Goal: Check status: Check status

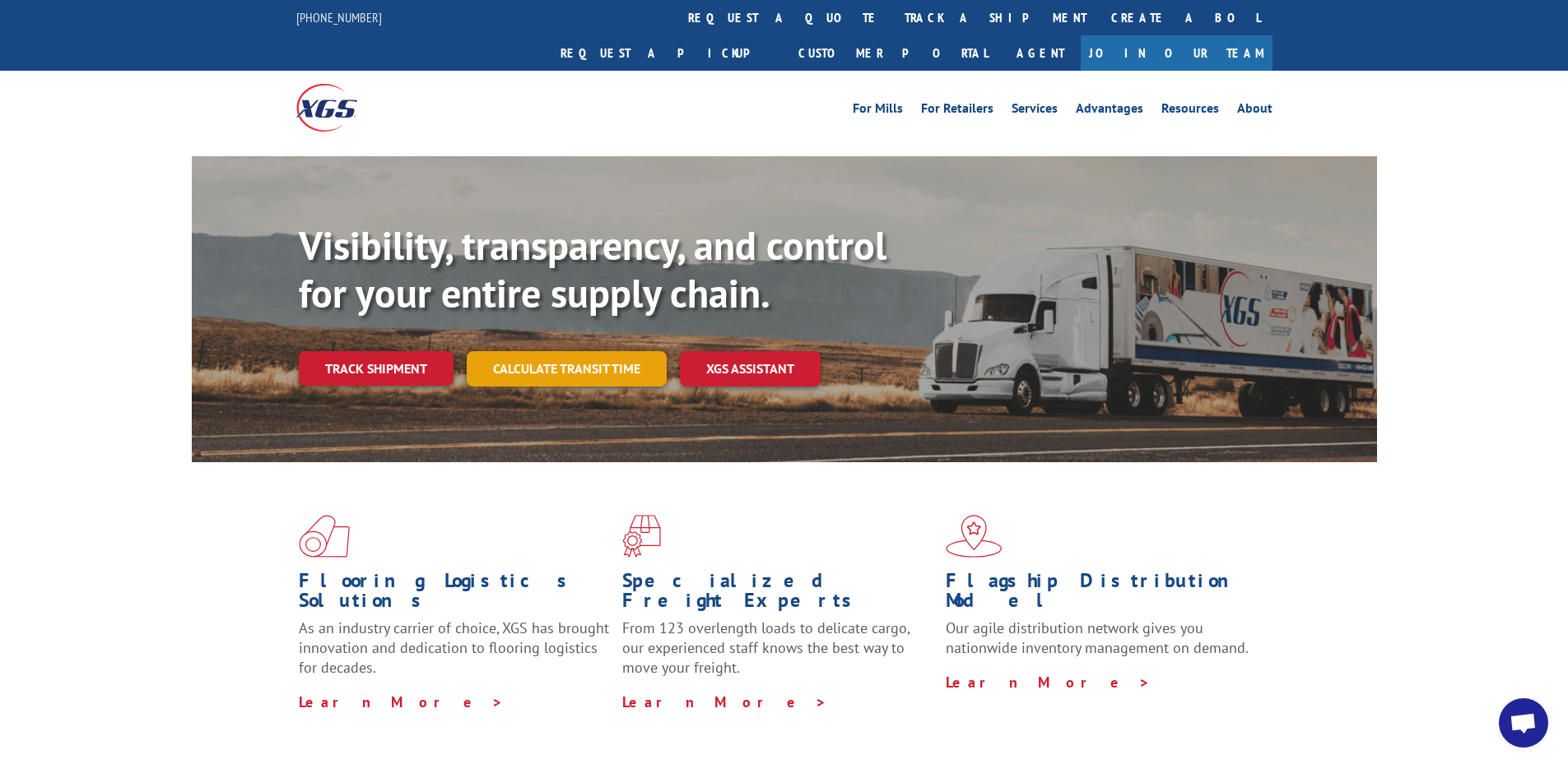
click at [526, 351] on link "Calculate transit time" at bounding box center [567, 368] width 200 height 36
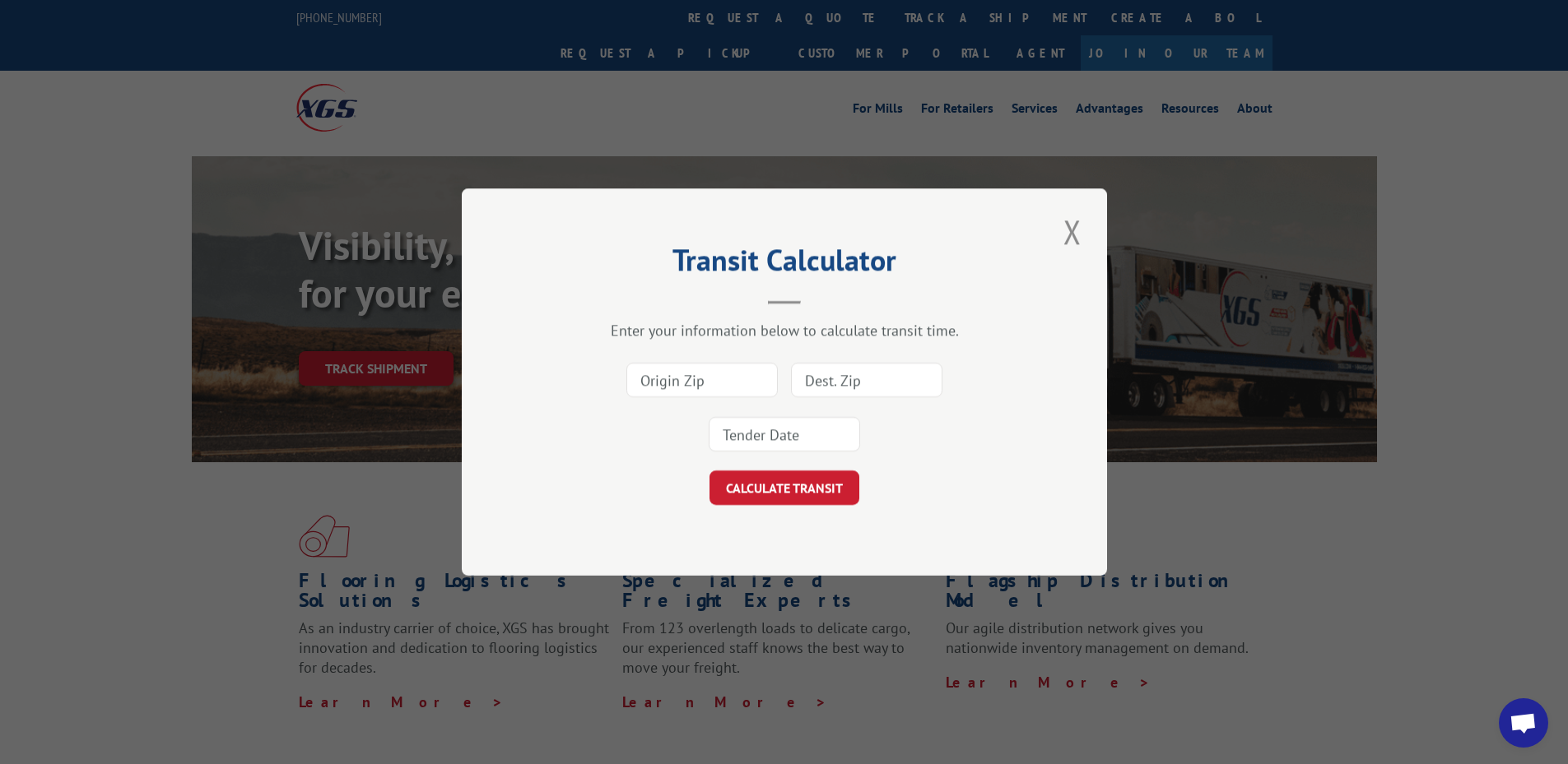
click at [672, 388] on input at bounding box center [703, 381] width 152 height 35
click at [761, 503] on button "CALCULATE TRANSIT" at bounding box center [784, 488] width 150 height 35
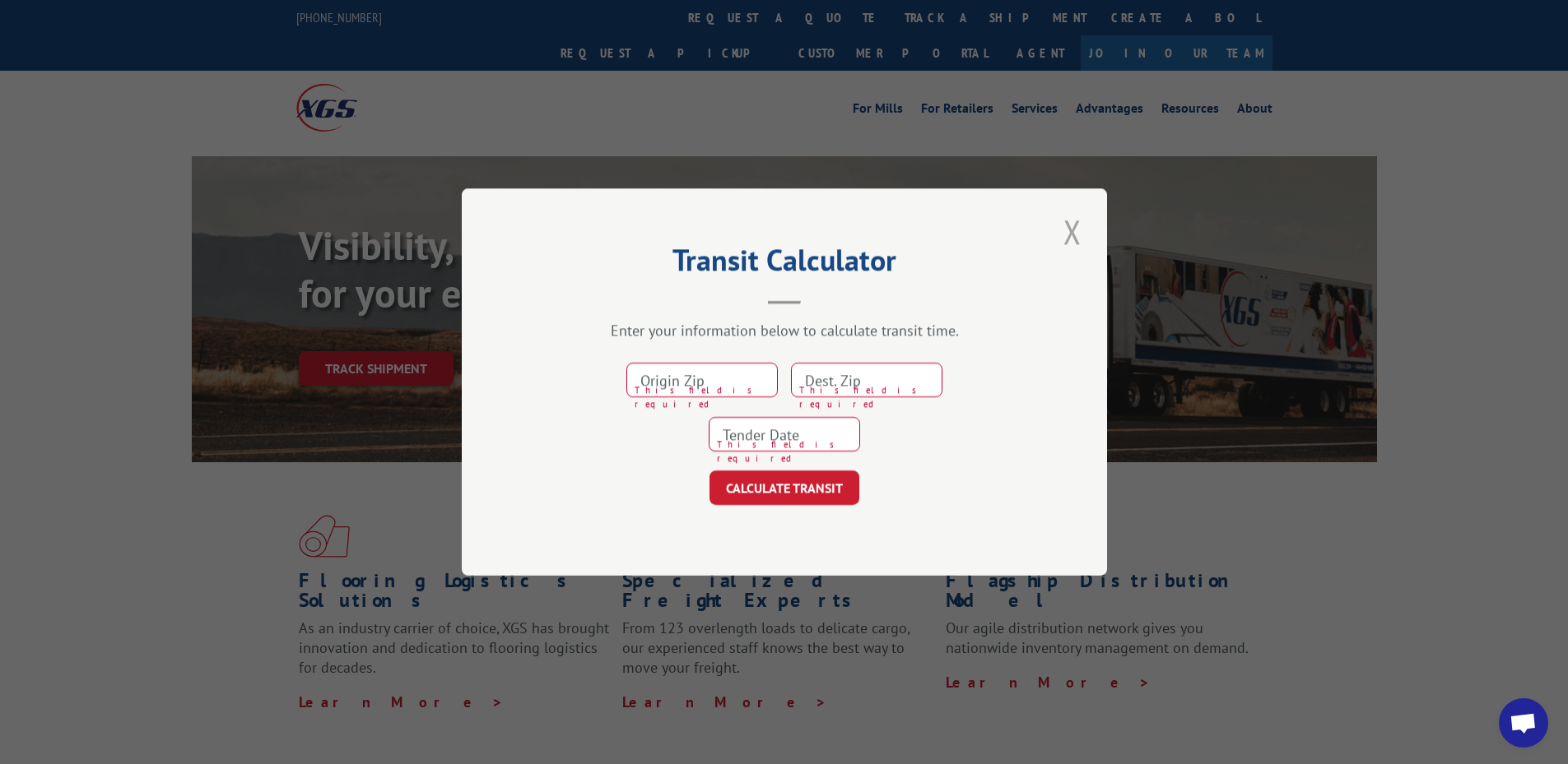
click at [1084, 236] on button "Close modal" at bounding box center [1073, 232] width 28 height 45
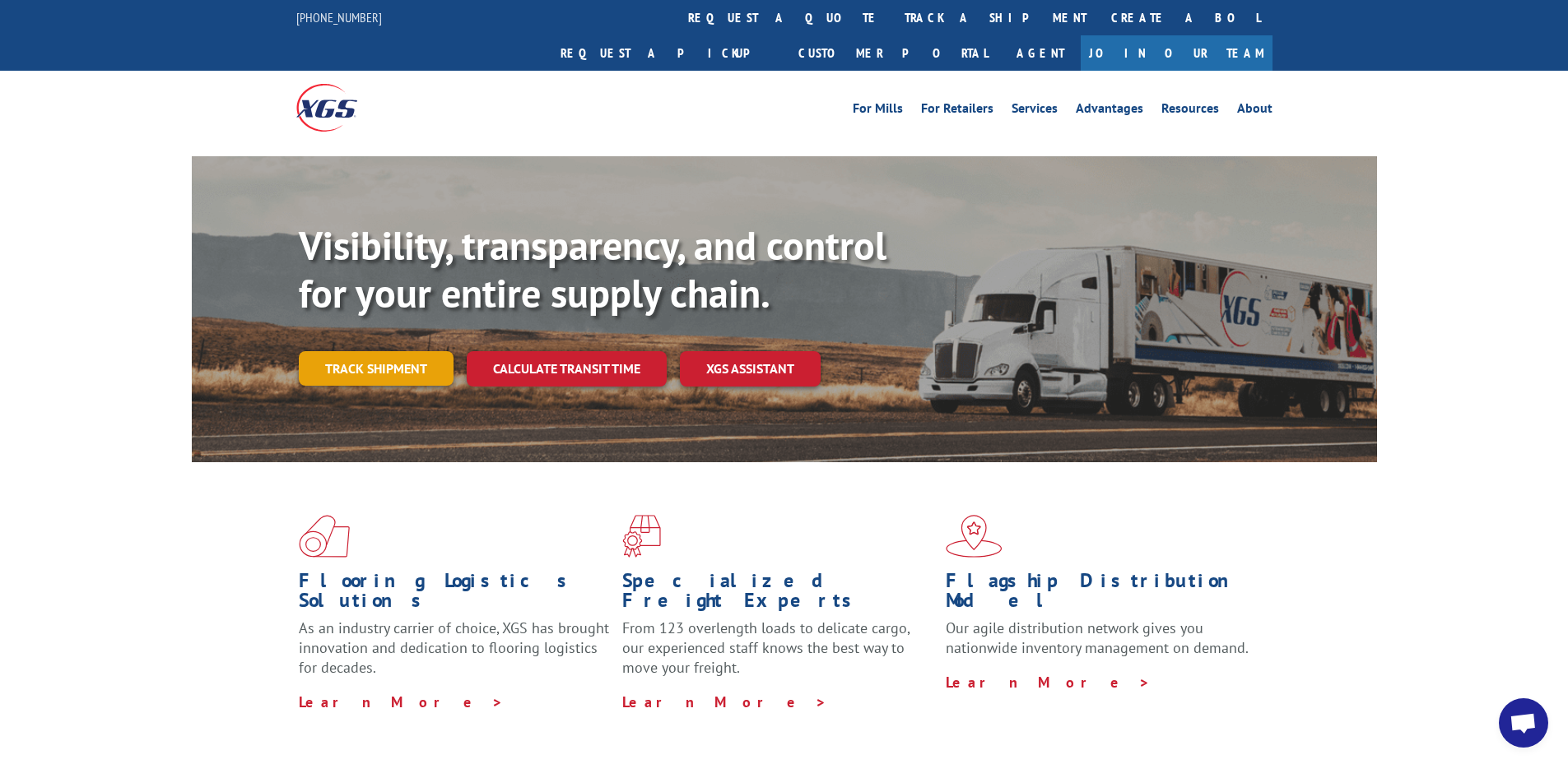
click at [390, 351] on link "Track shipment" at bounding box center [377, 368] width 155 height 35
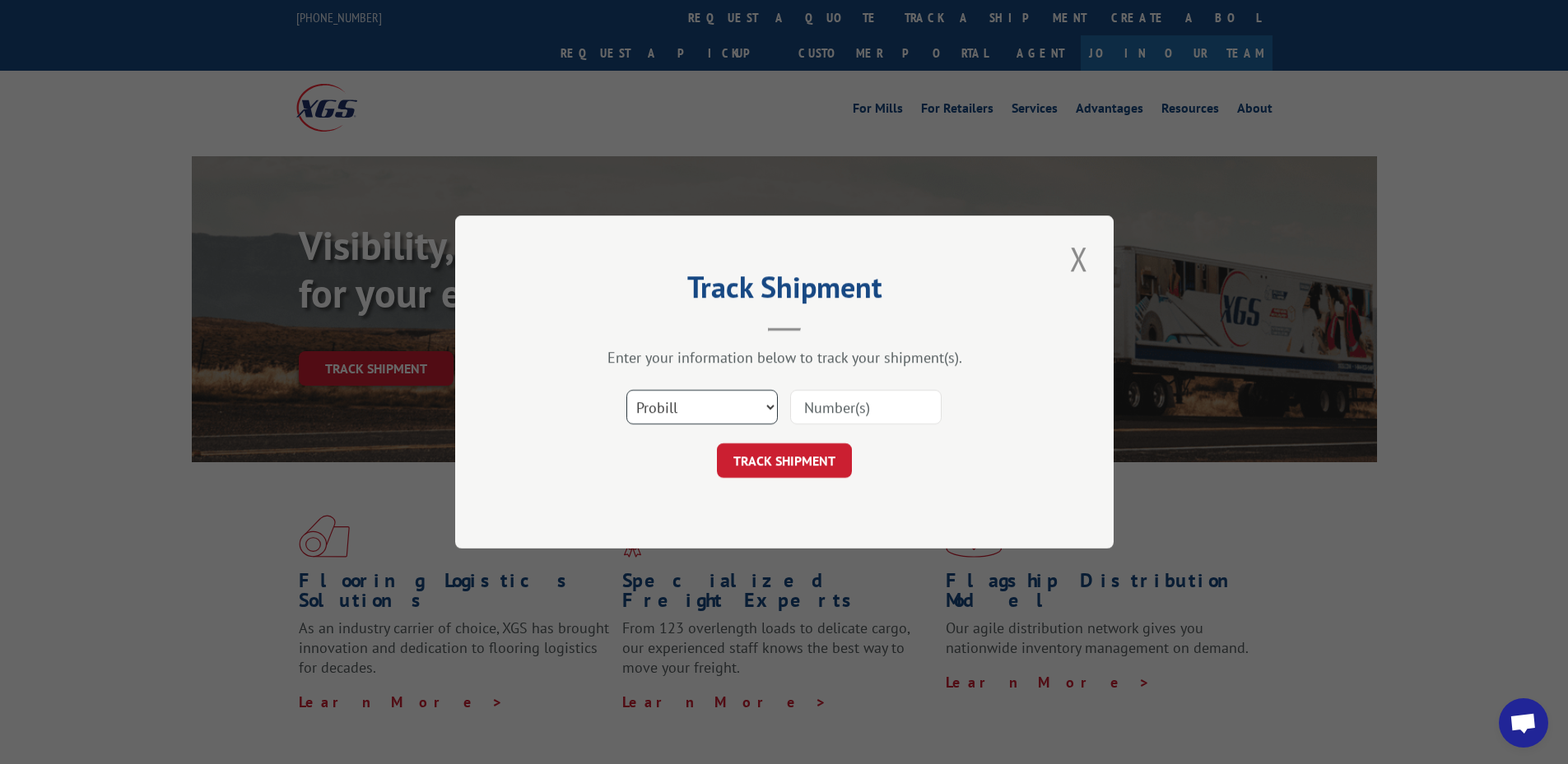
click at [639, 406] on select "Select category... Probill BOL PO" at bounding box center [703, 408] width 152 height 35
select select "bol"
click at [627, 390] on select "Select category... Probill BOL PO" at bounding box center [703, 408] width 152 height 35
click at [791, 422] on input at bounding box center [866, 408] width 152 height 35
paste input "5956802"
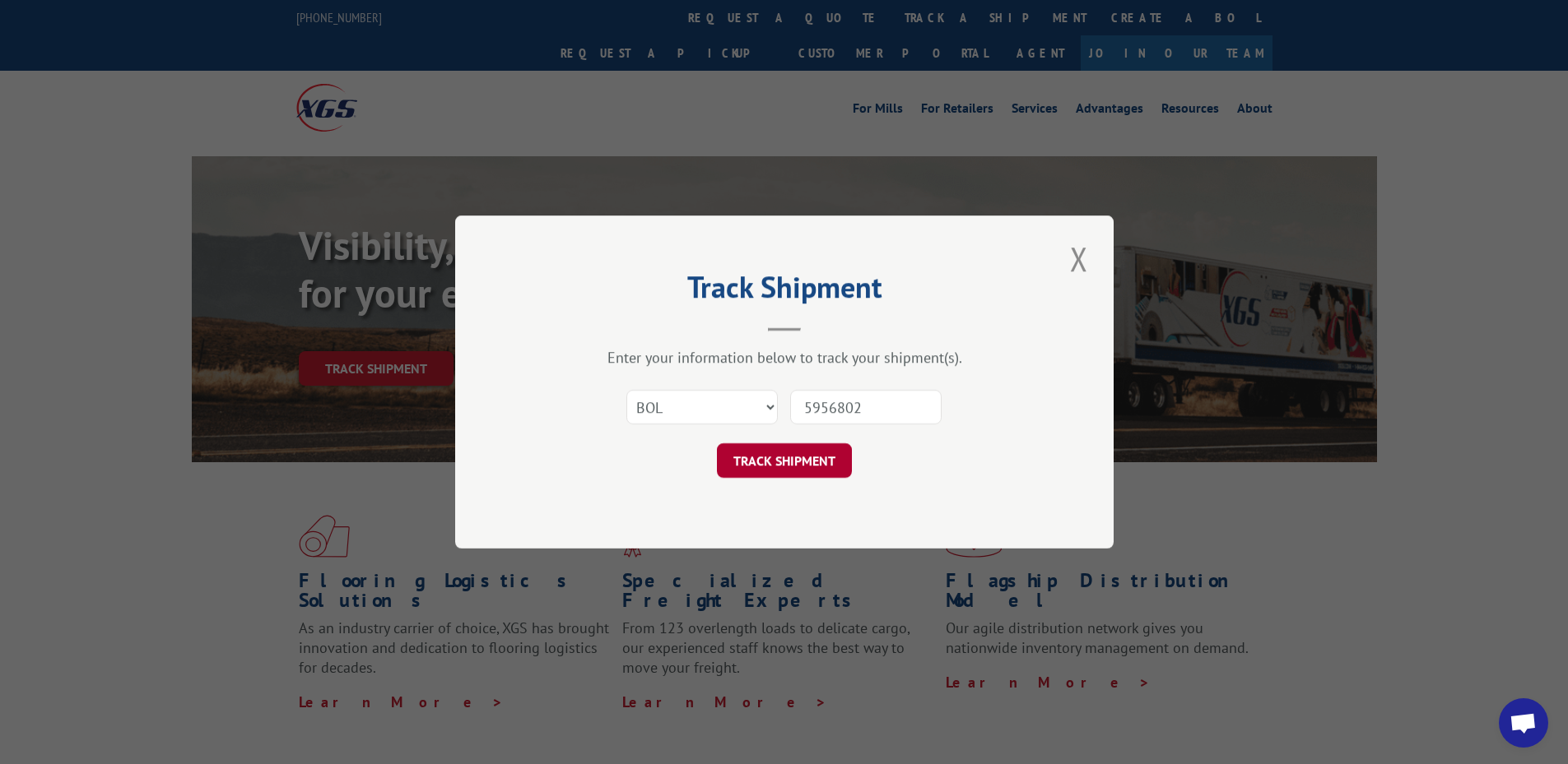
type input "5956802"
click at [791, 470] on button "TRACK SHIPMENT" at bounding box center [784, 461] width 135 height 35
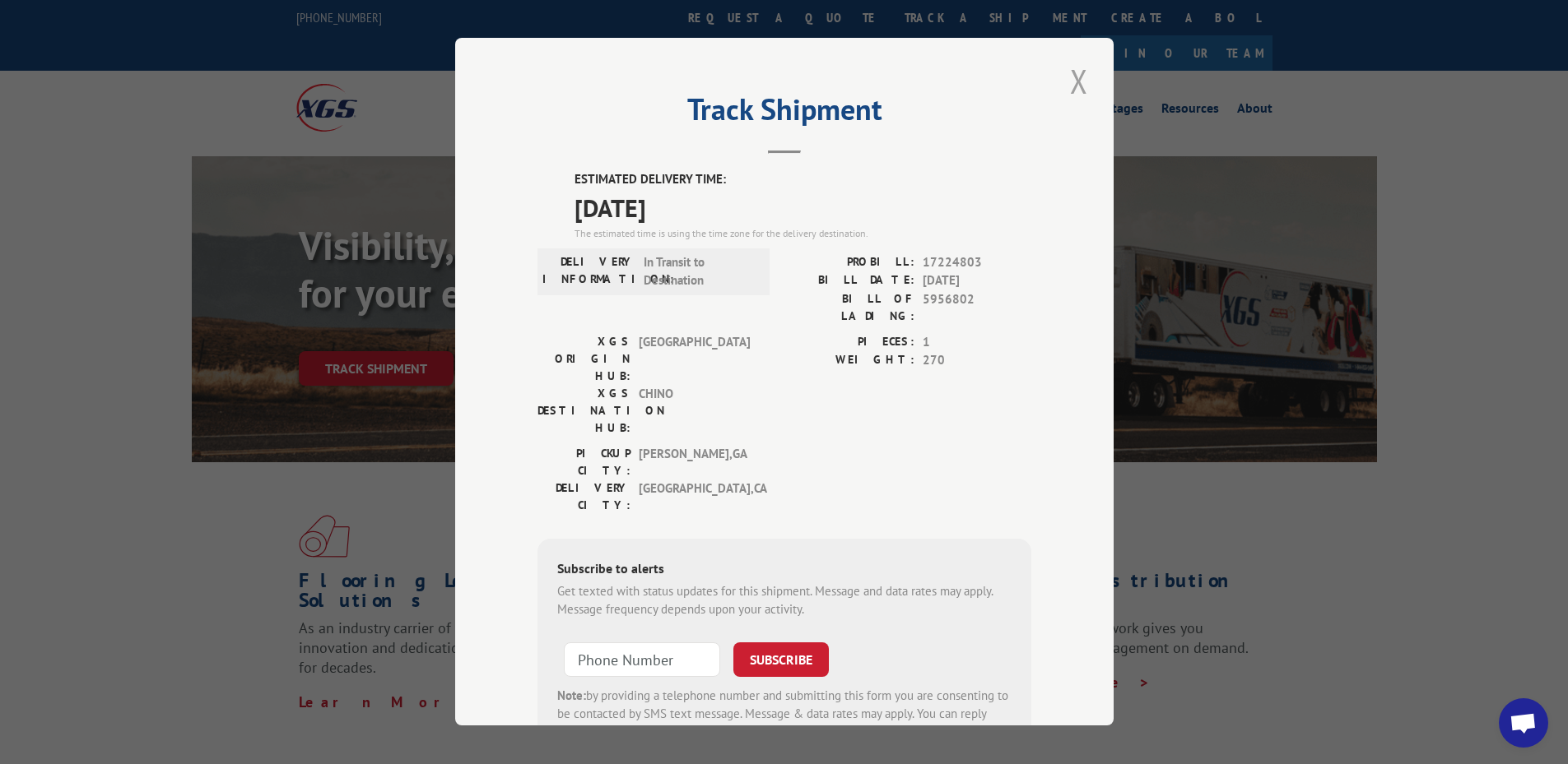
click at [1072, 83] on button "Close modal" at bounding box center [1079, 81] width 28 height 45
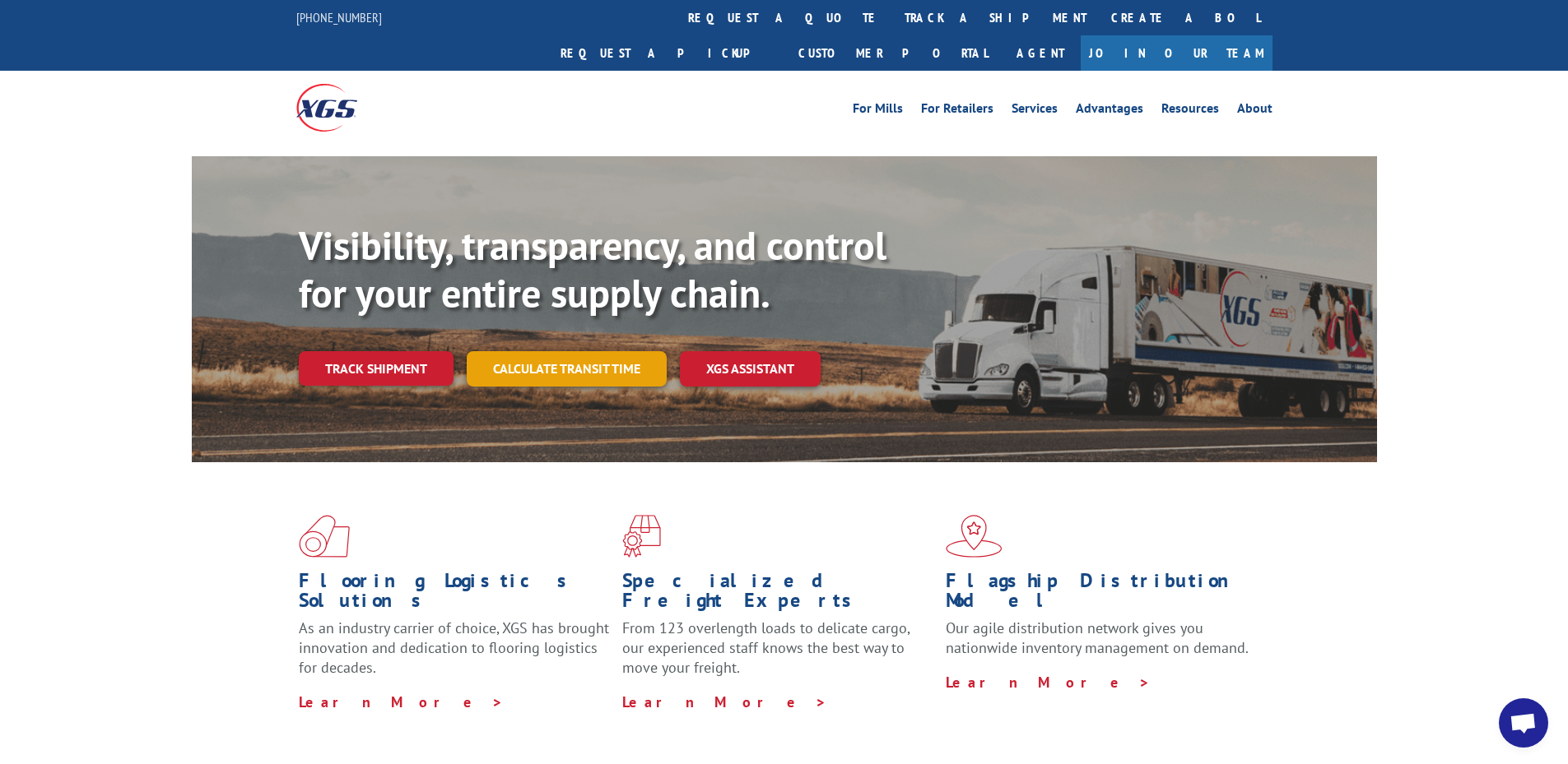
click at [568, 351] on link "Calculate transit time" at bounding box center [567, 368] width 200 height 36
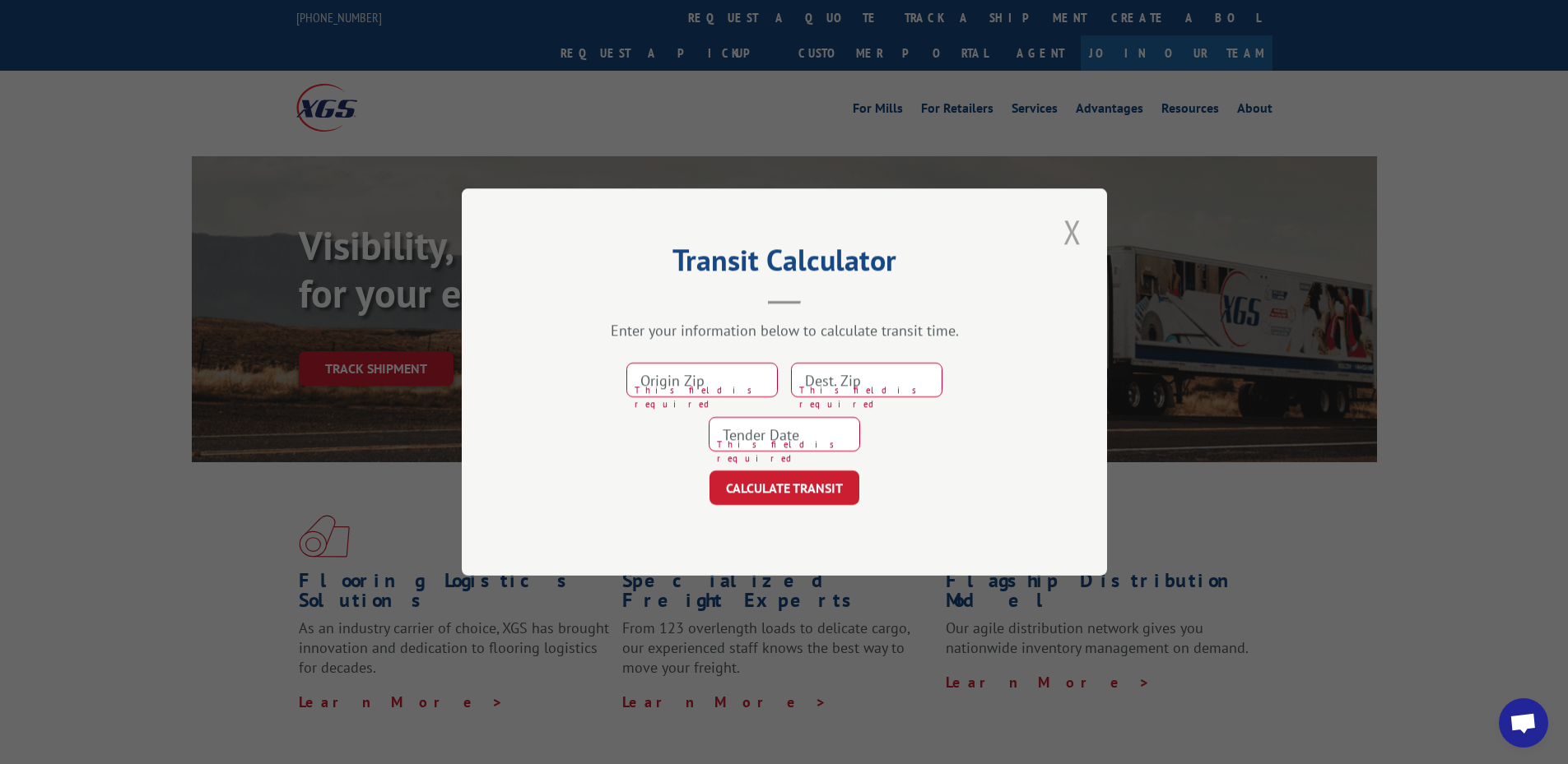
click at [1081, 217] on button "Close modal" at bounding box center [1073, 232] width 28 height 45
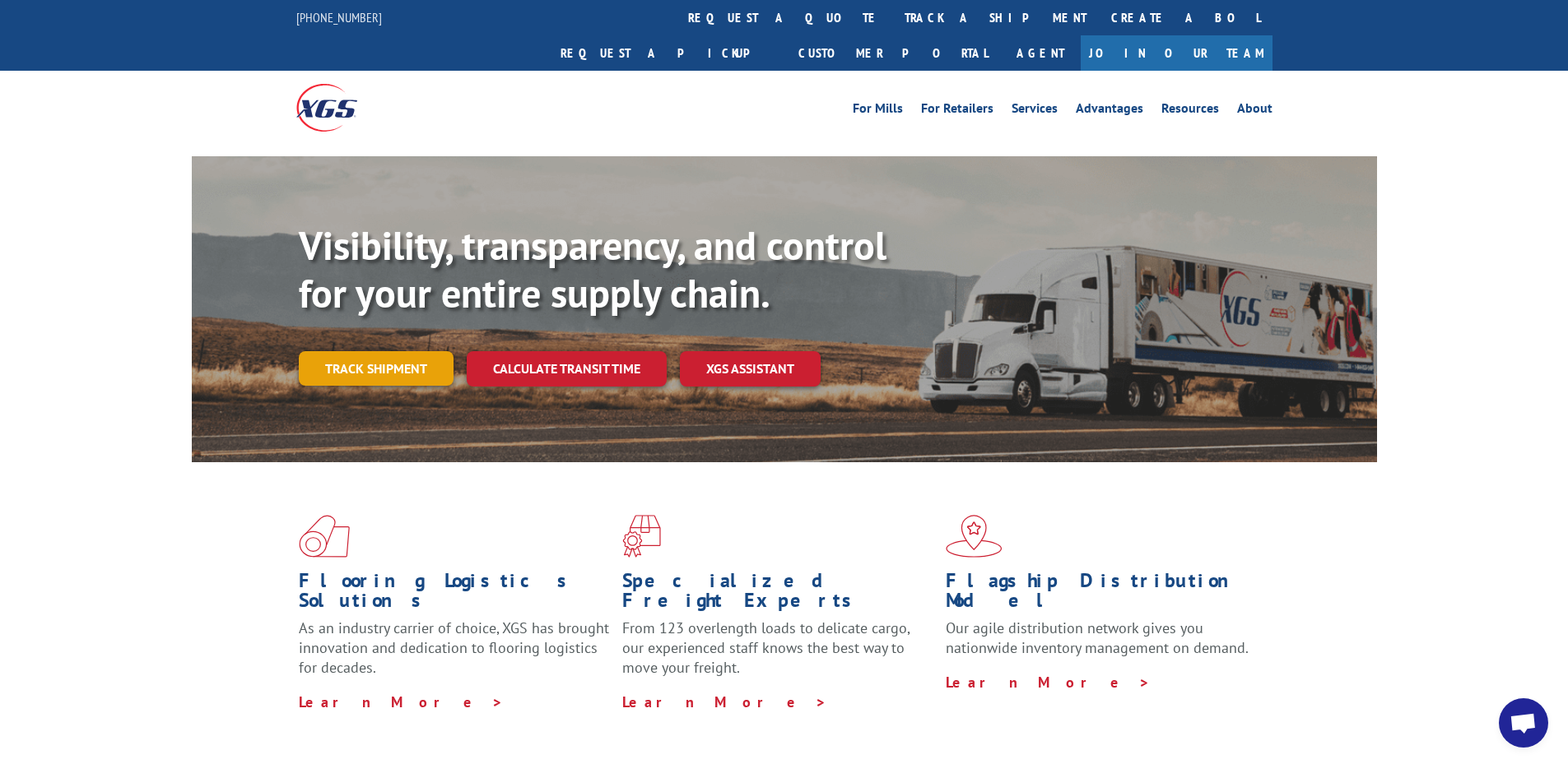
click at [306, 351] on link "Track shipment" at bounding box center [377, 368] width 155 height 35
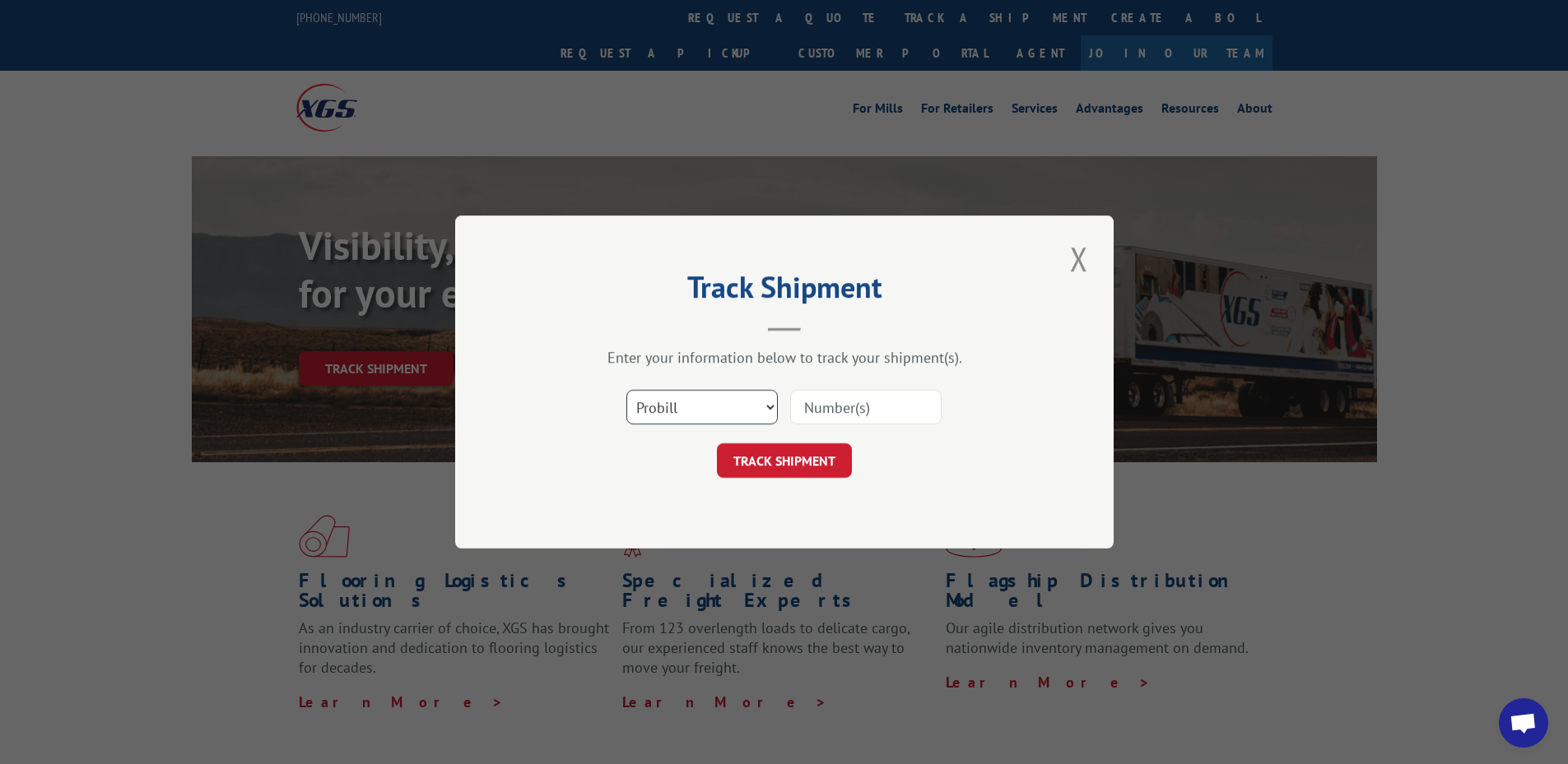
click at [667, 412] on select "Select category... Probill BOL PO" at bounding box center [703, 408] width 152 height 35
select select "bol"
click at [627, 390] on select "Select category... Probill BOL PO" at bounding box center [703, 408] width 152 height 35
click at [835, 416] on input at bounding box center [866, 408] width 152 height 35
paste input "424002"
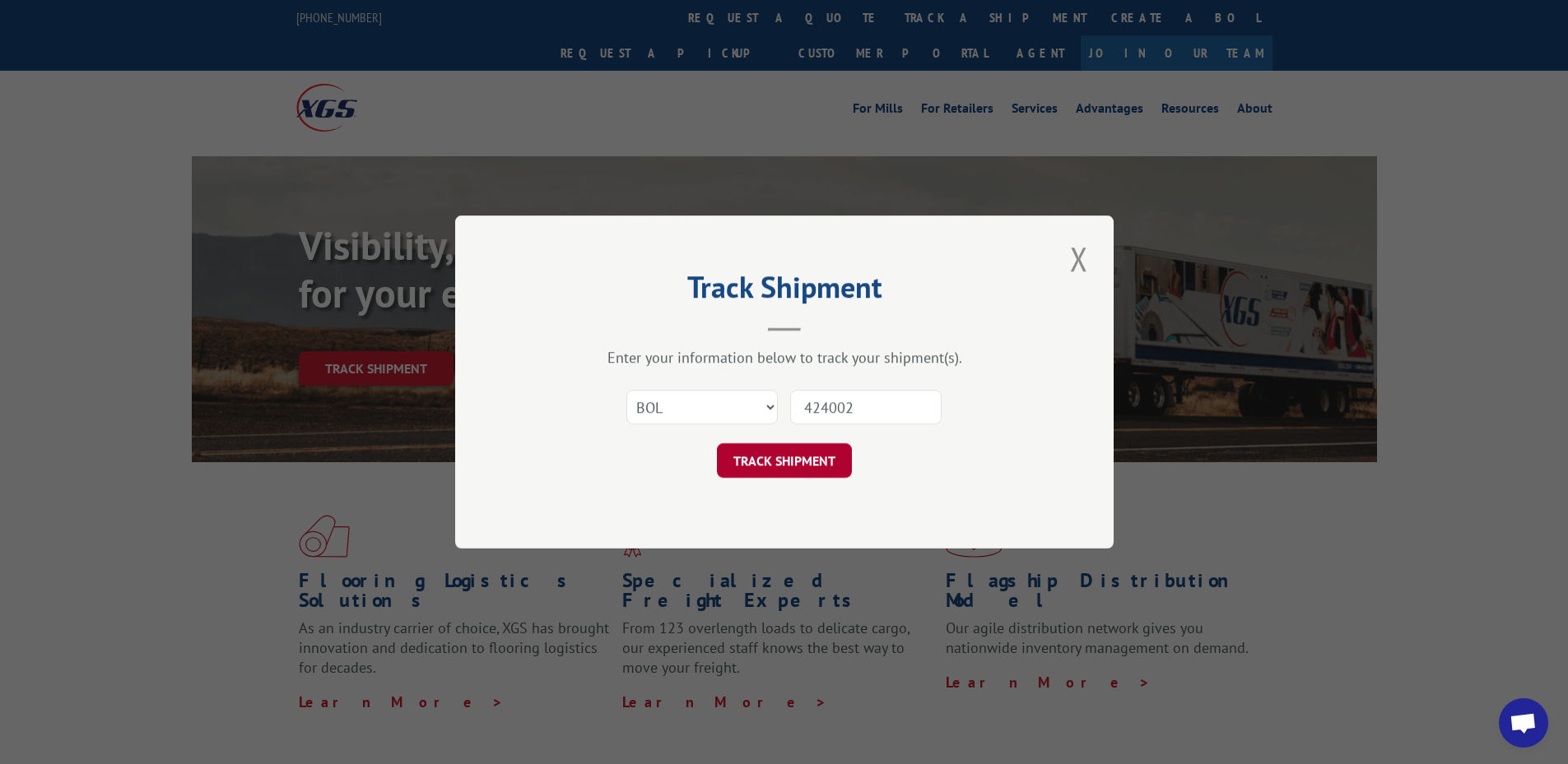
type input "424002"
click at [767, 456] on button "TRACK SHIPMENT" at bounding box center [784, 461] width 135 height 35
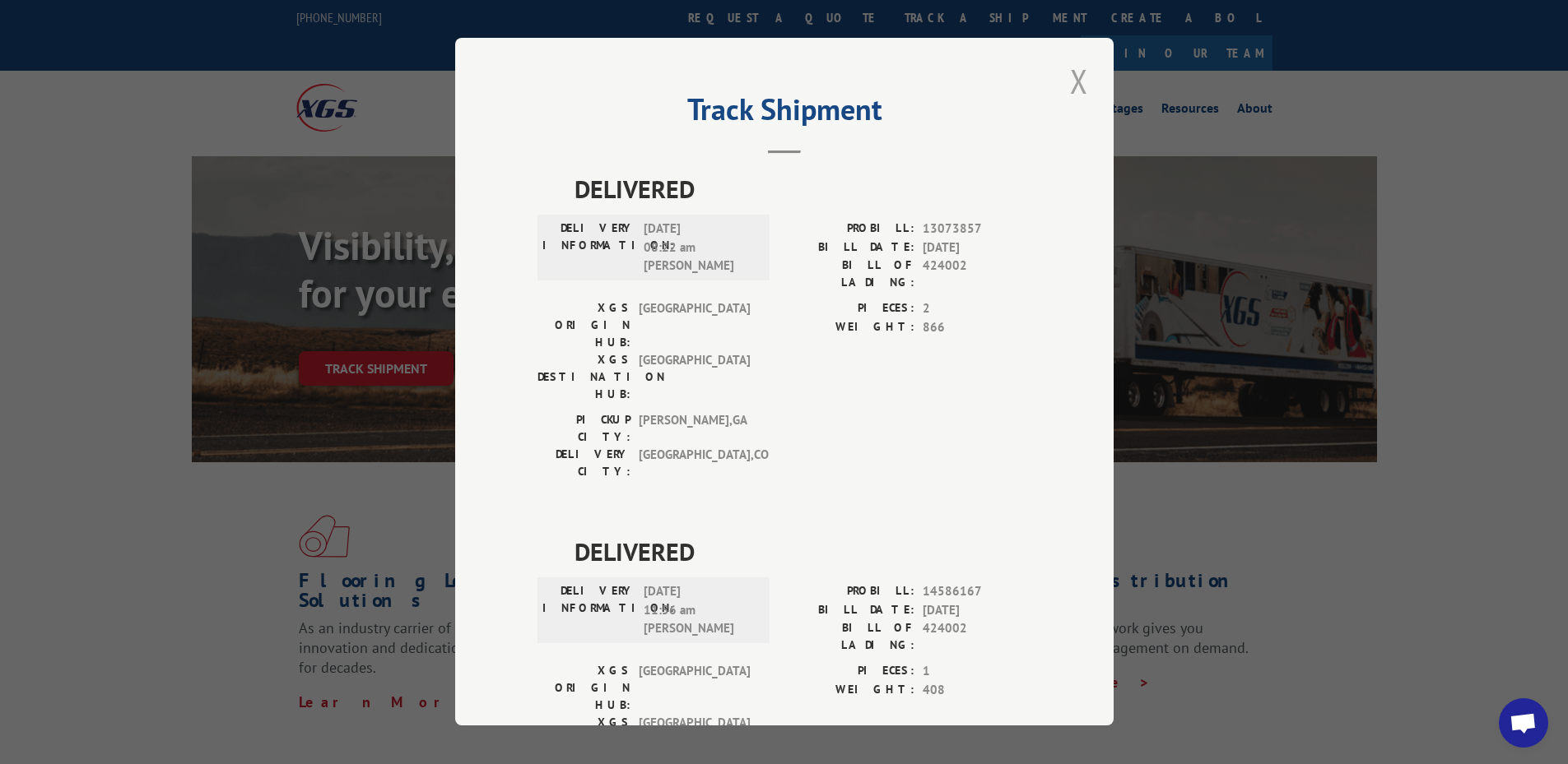
click at [1069, 85] on button "Close modal" at bounding box center [1079, 81] width 28 height 45
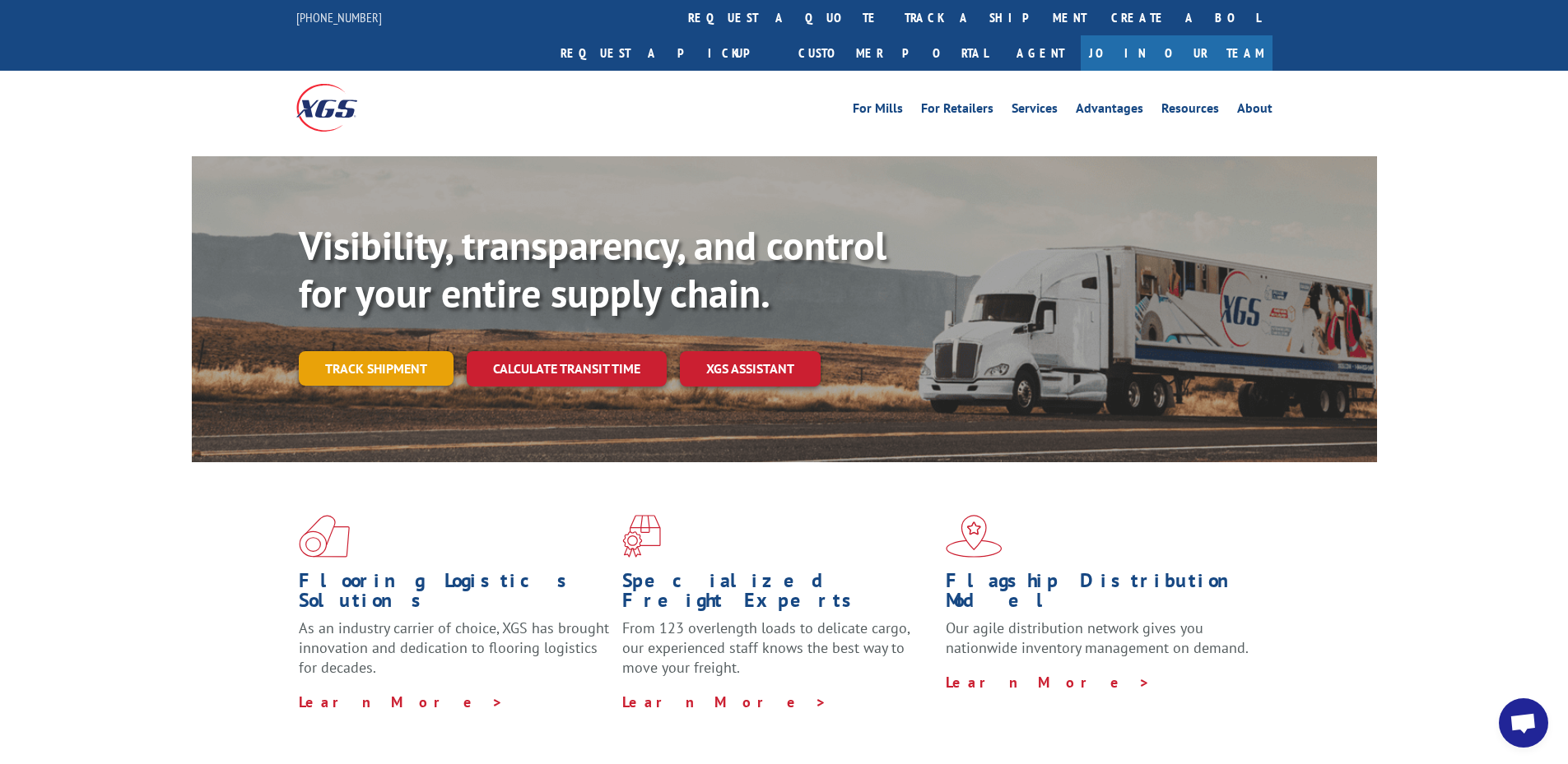
click at [402, 351] on link "Track shipment" at bounding box center [377, 368] width 155 height 35
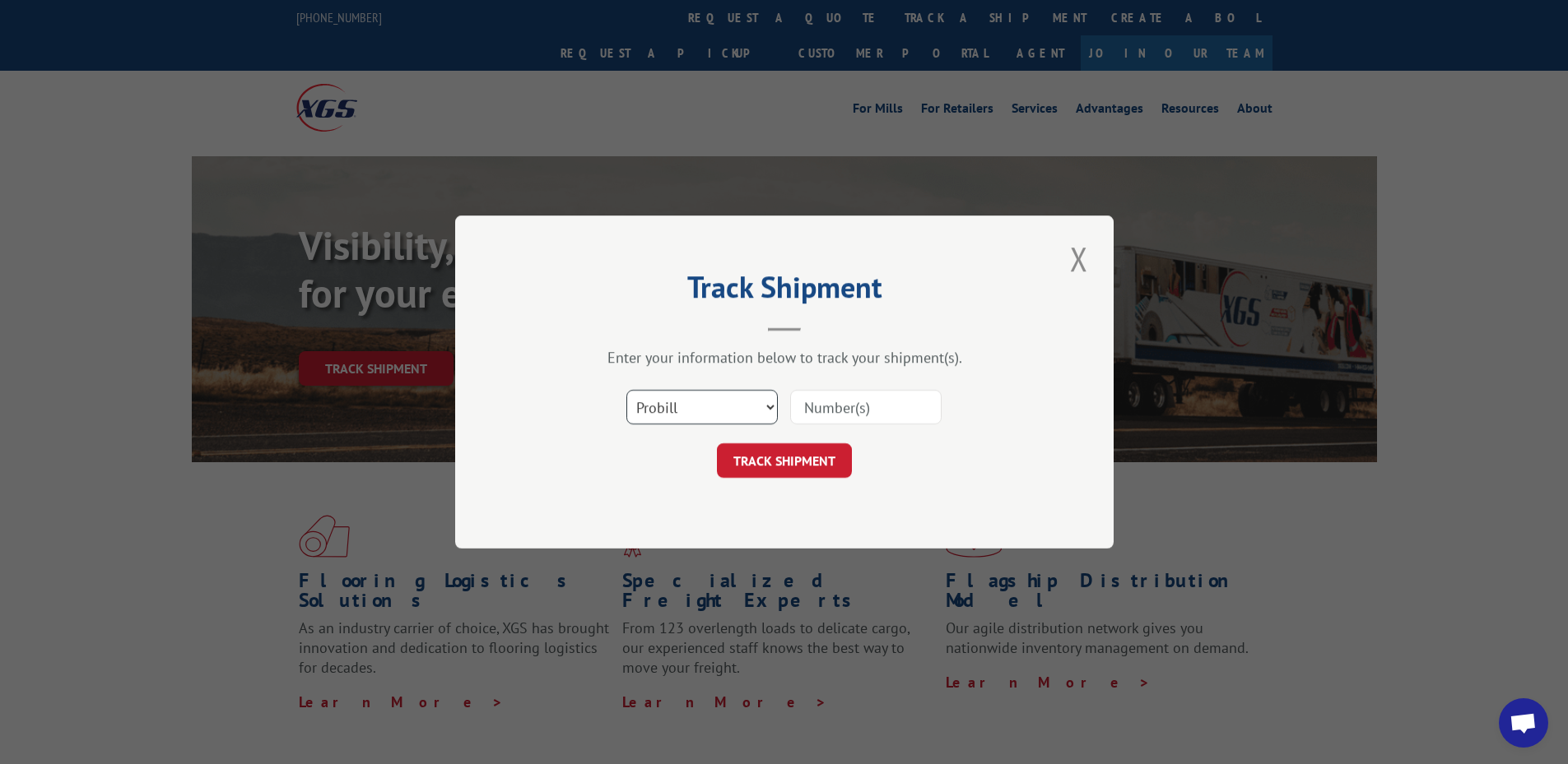
click at [661, 394] on select "Select category... Probill BOL PO" at bounding box center [703, 408] width 152 height 35
select select "bol"
click at [627, 390] on select "Select category... Probill BOL PO" at bounding box center [703, 408] width 152 height 35
paste input "424001"
type input "424001"
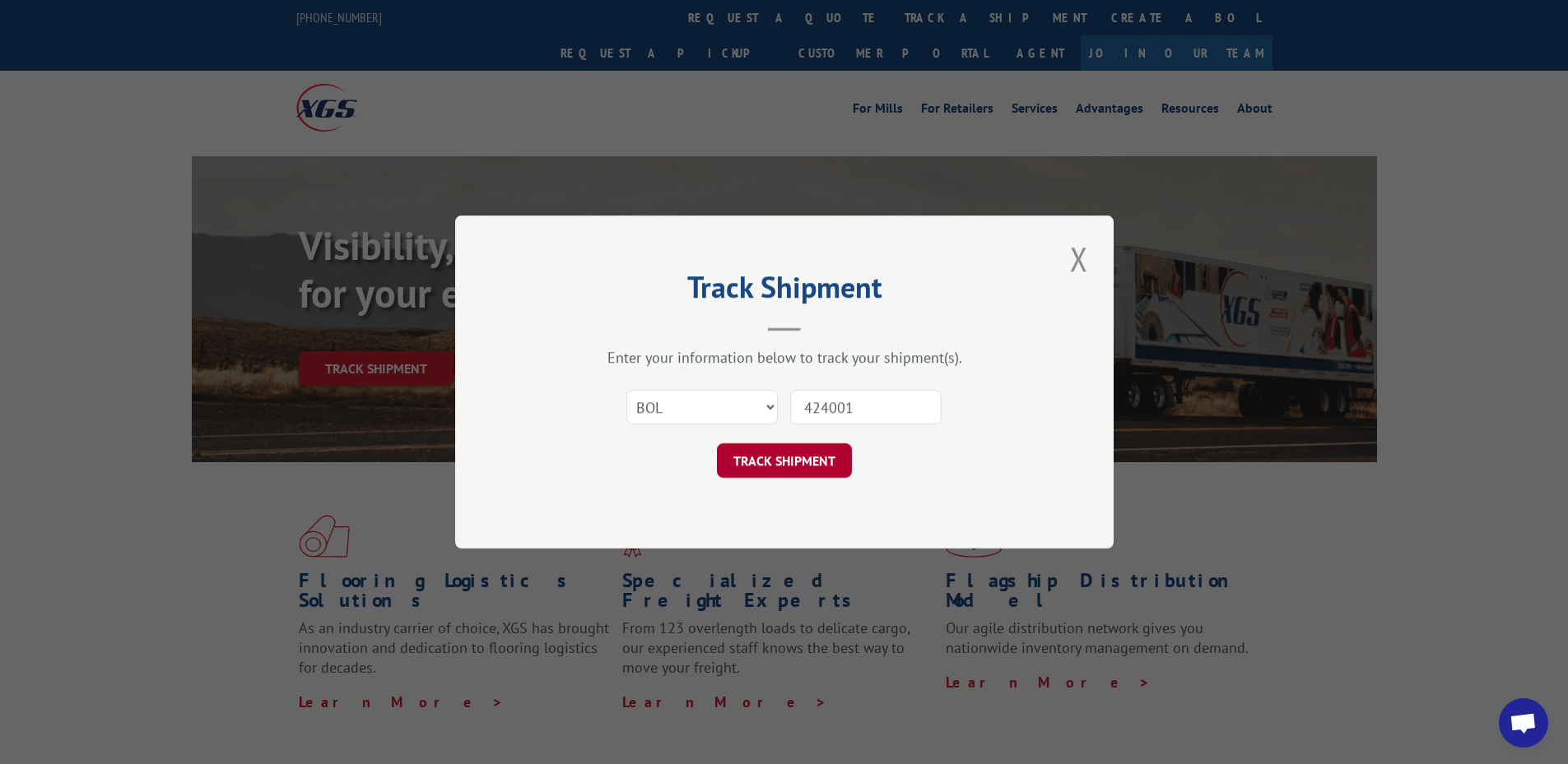
click at [777, 456] on button "TRACK SHIPMENT" at bounding box center [784, 461] width 135 height 35
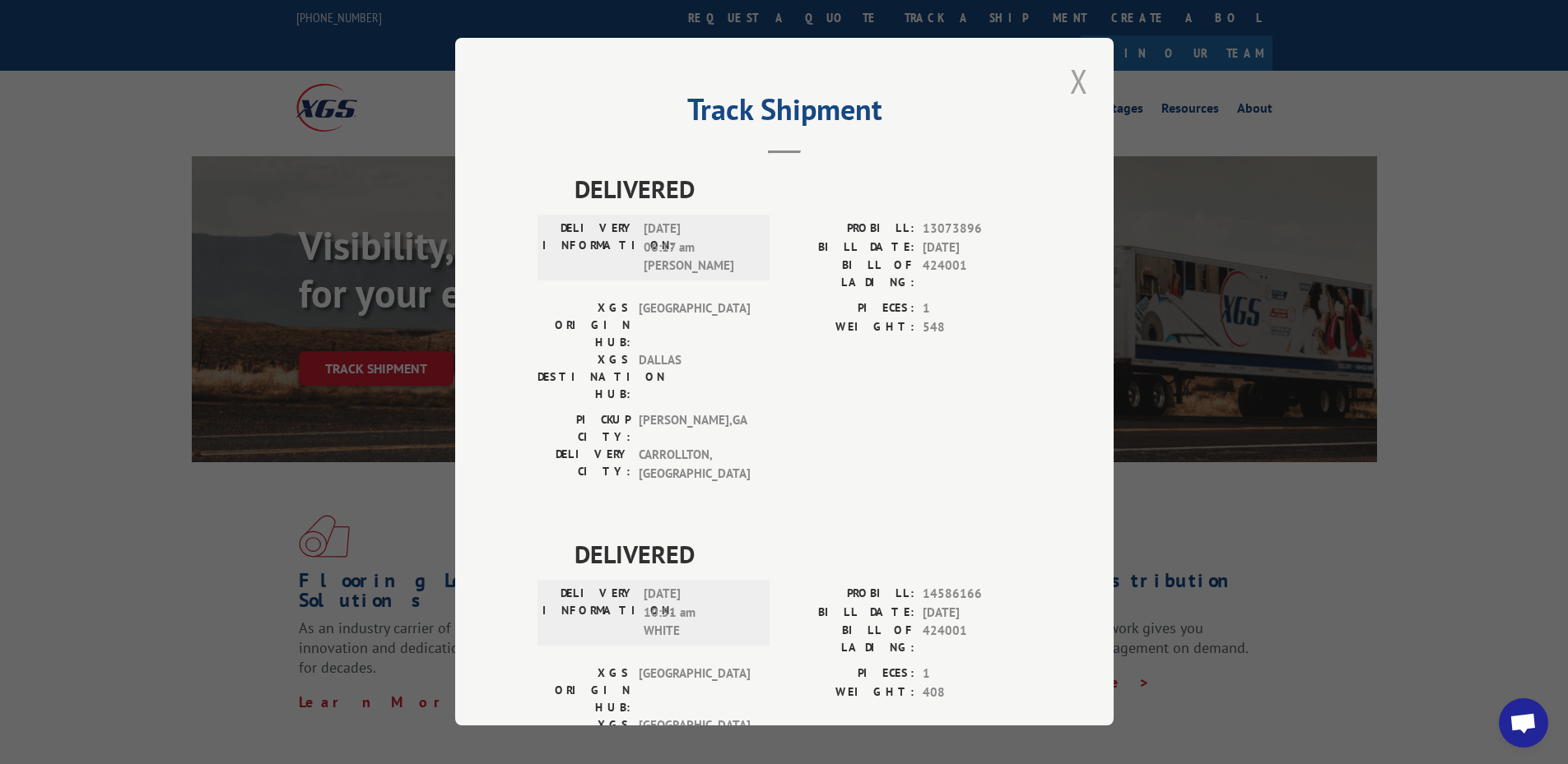
click at [1071, 95] on button "Close modal" at bounding box center [1079, 81] width 28 height 45
